Goal: Information Seeking & Learning: Compare options

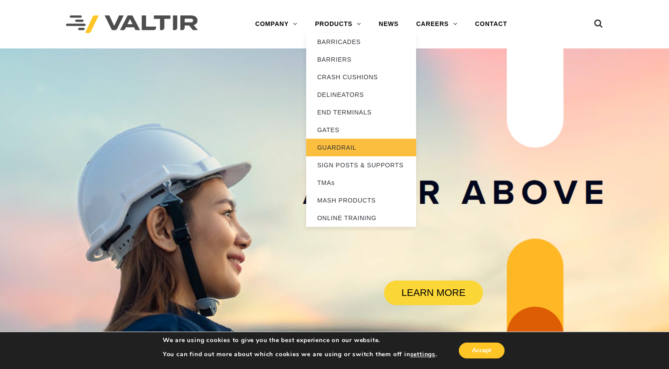
click at [347, 146] on link "GUARDRAIL" at bounding box center [361, 148] width 110 height 18
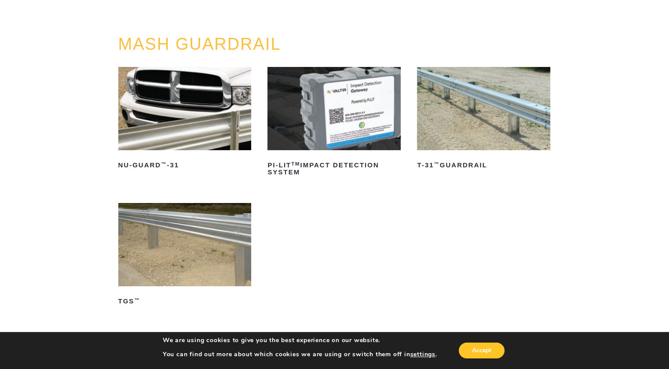
scroll to position [67, 0]
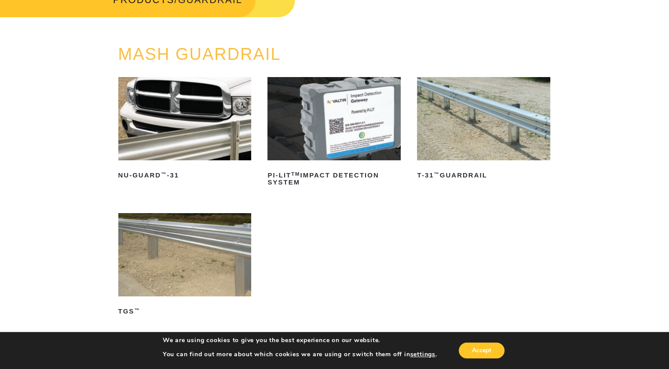
click at [498, 140] on img at bounding box center [483, 118] width 133 height 83
click at [201, 120] on img at bounding box center [184, 118] width 133 height 83
click at [203, 259] on img at bounding box center [184, 254] width 133 height 83
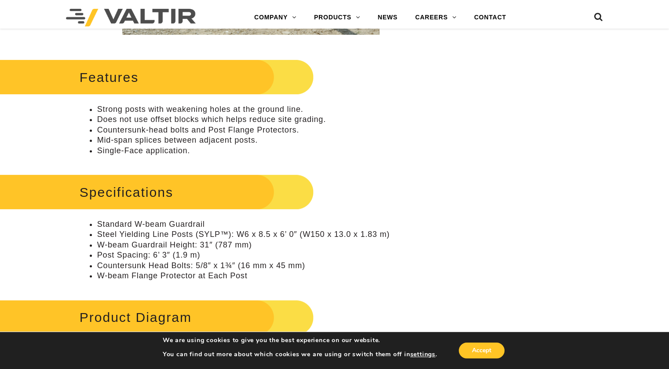
scroll to position [297, 0]
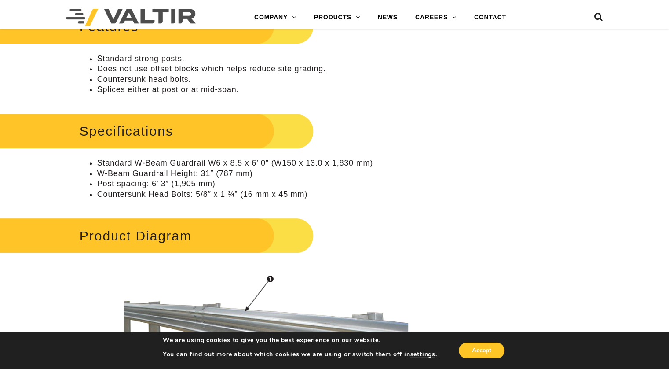
scroll to position [402, 0]
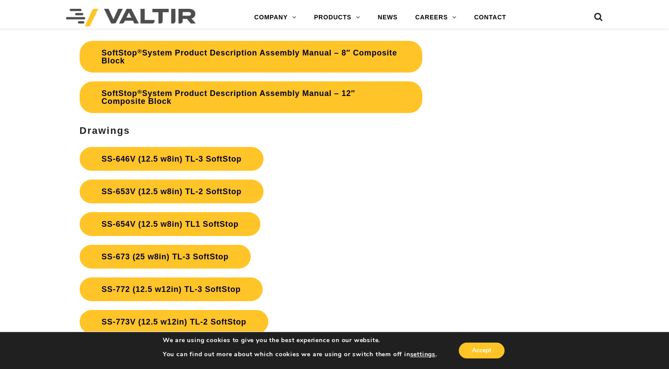
scroll to position [2711, 0]
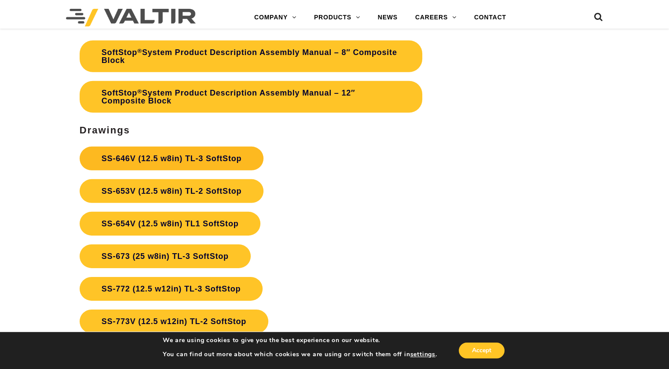
click at [207, 158] on link "SS-646V (12.5 w8in) TL-3 SoftStop" at bounding box center [172, 158] width 184 height 24
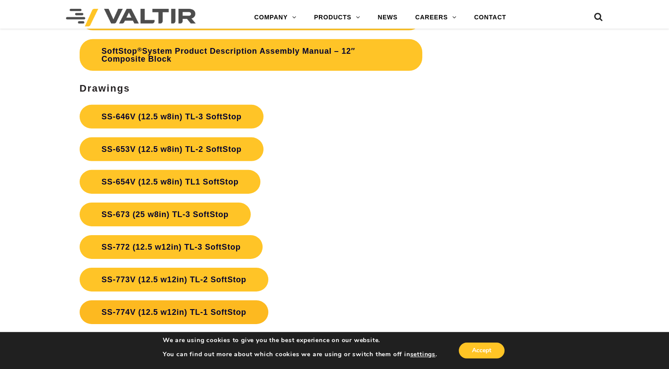
click at [181, 309] on link "SS-774V (12.5 w12in) TL-1 SoftStop" at bounding box center [174, 312] width 189 height 24
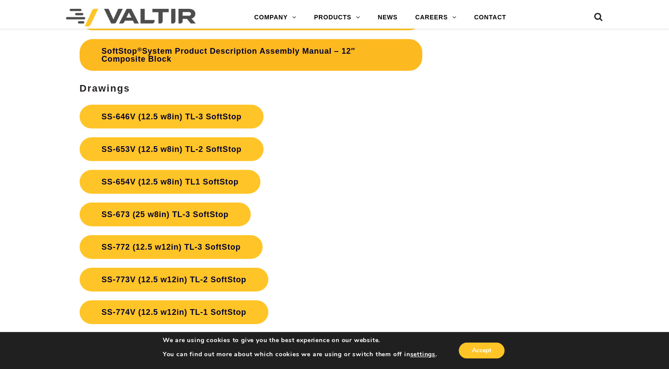
scroll to position [2711, 0]
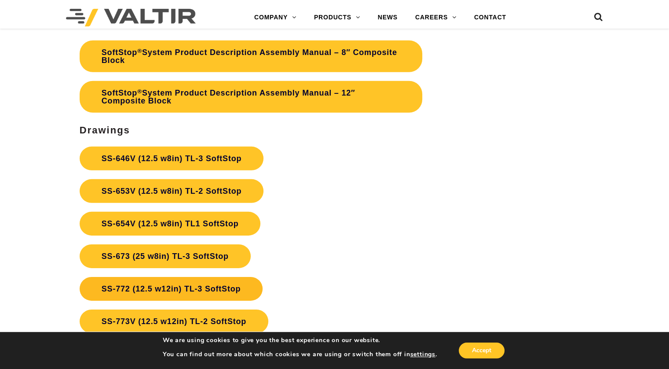
click at [170, 283] on link "SS-772 (12.5 w12in) TL-3 SoftStop" at bounding box center [171, 289] width 183 height 24
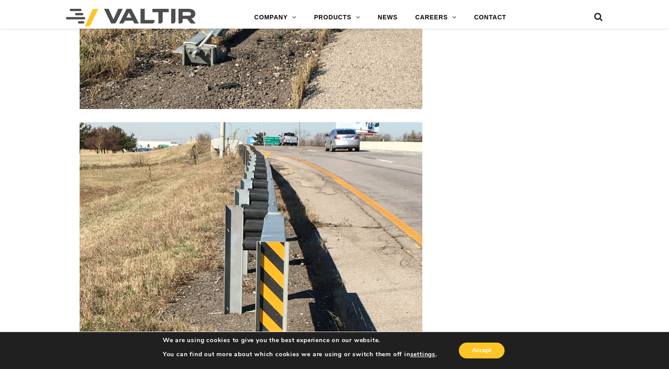
scroll to position [1451, 0]
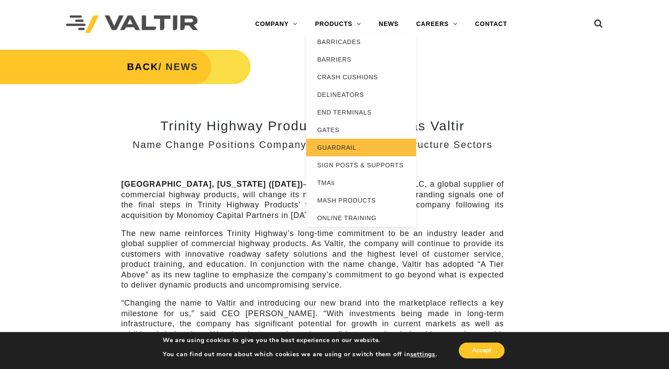
click at [343, 149] on link "GUARDRAIL" at bounding box center [361, 148] width 110 height 18
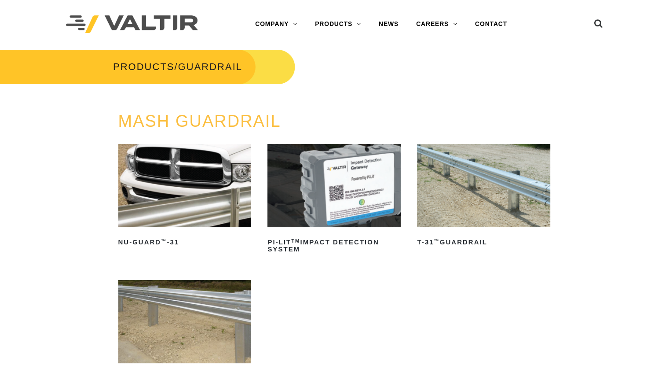
click at [357, 196] on img at bounding box center [333, 185] width 133 height 83
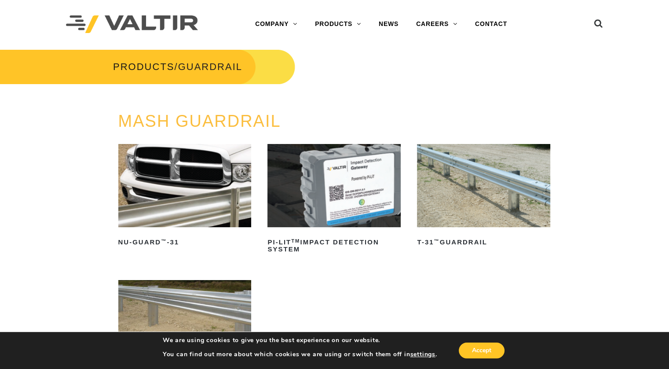
click at [479, 170] on img at bounding box center [483, 185] width 133 height 83
click at [151, 175] on img at bounding box center [184, 185] width 133 height 83
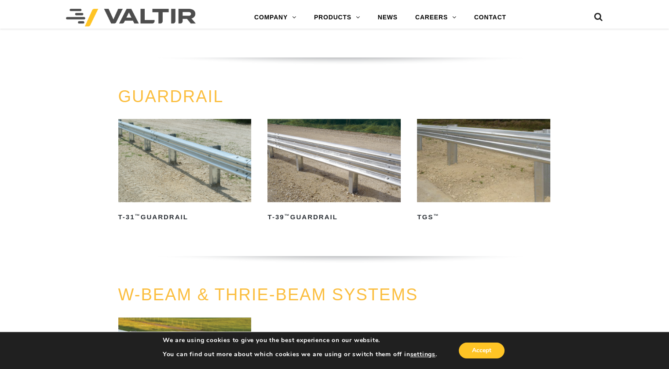
scroll to position [366, 0]
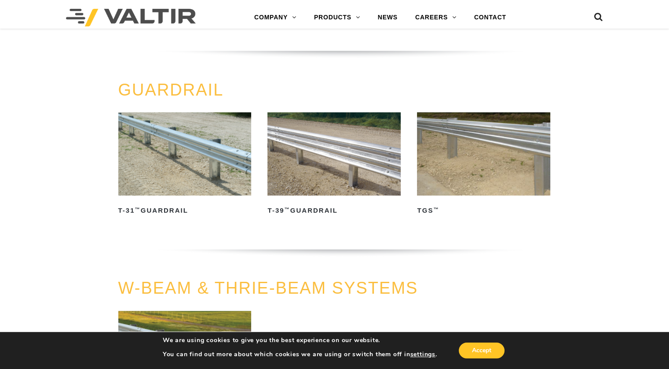
click at [331, 171] on img at bounding box center [333, 153] width 133 height 83
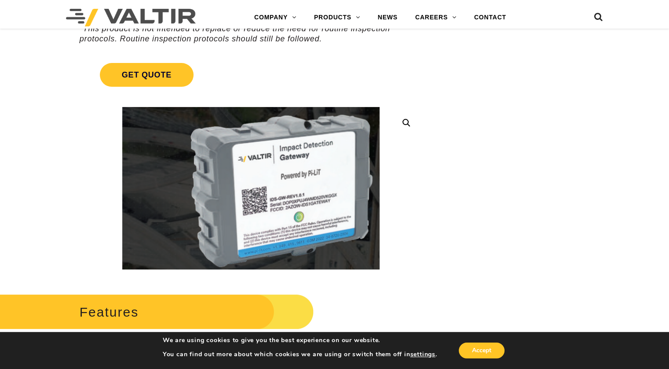
scroll to position [165, 0]
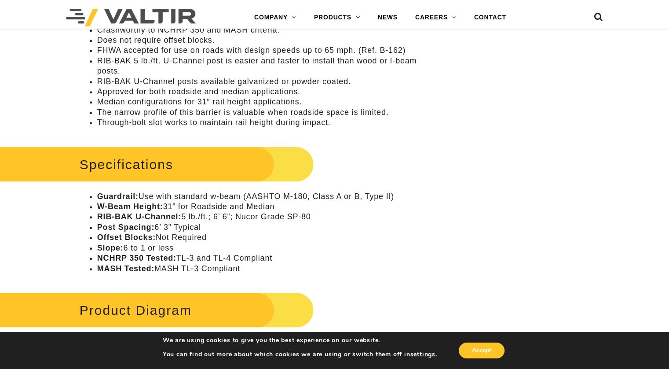
scroll to position [435, 0]
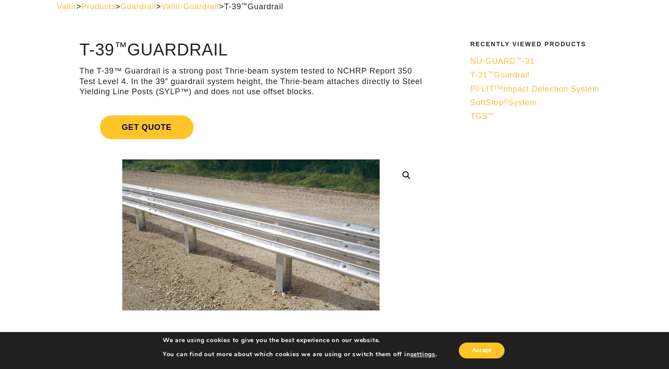
scroll to position [46, 0]
